Goal: Navigation & Orientation: Find specific page/section

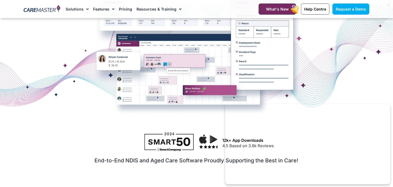
scroll to position [165, 0]
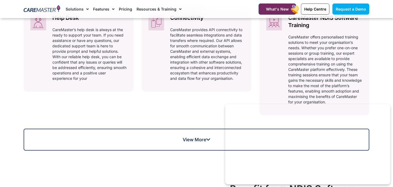
scroll to position [406, 0]
